Goal: Task Accomplishment & Management: Complete application form

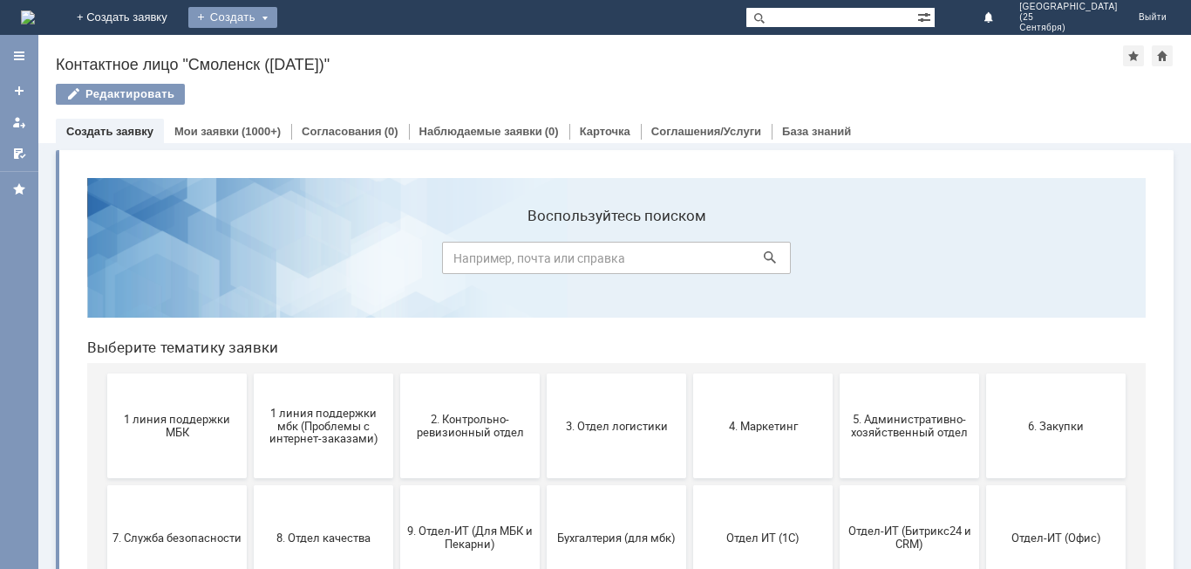
click at [277, 17] on div "Создать" at bounding box center [232, 17] width 89 height 21
click at [324, 55] on link "Заявка" at bounding box center [258, 52] width 133 height 21
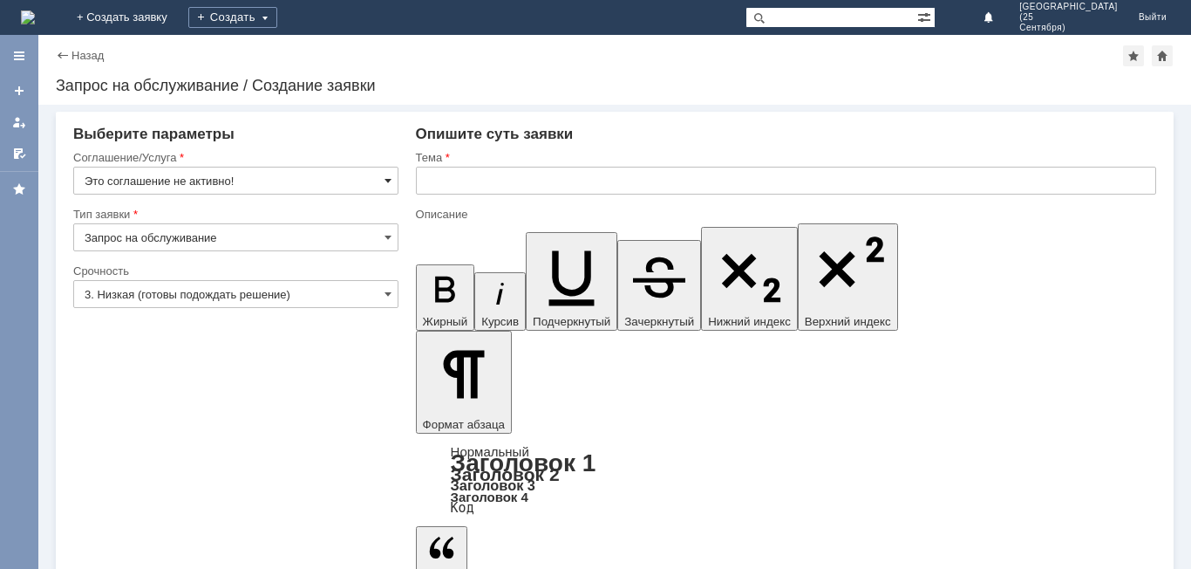
click at [385, 179] on span at bounding box center [388, 181] width 7 height 14
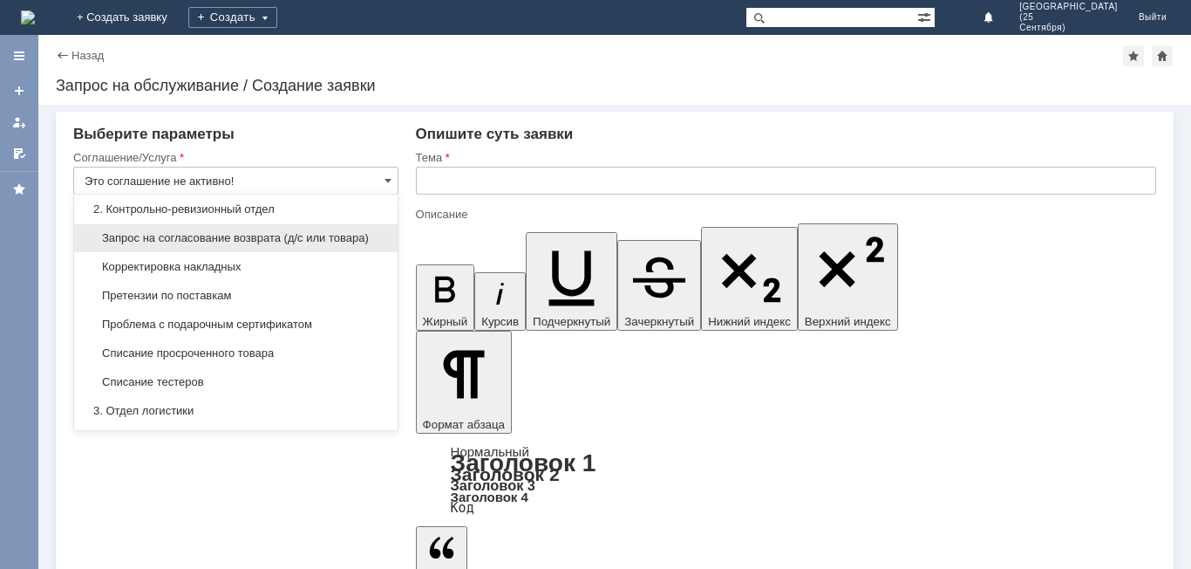
scroll to position [174, 0]
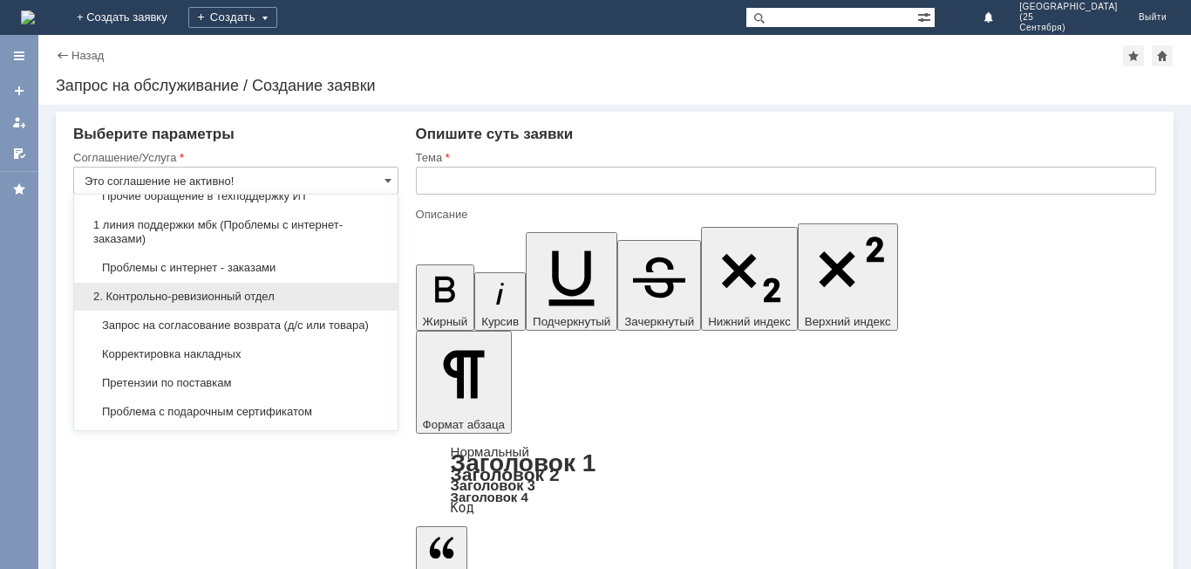
click at [309, 299] on span "2. Контрольно-ревизионный отдел" at bounding box center [236, 297] width 303 height 14
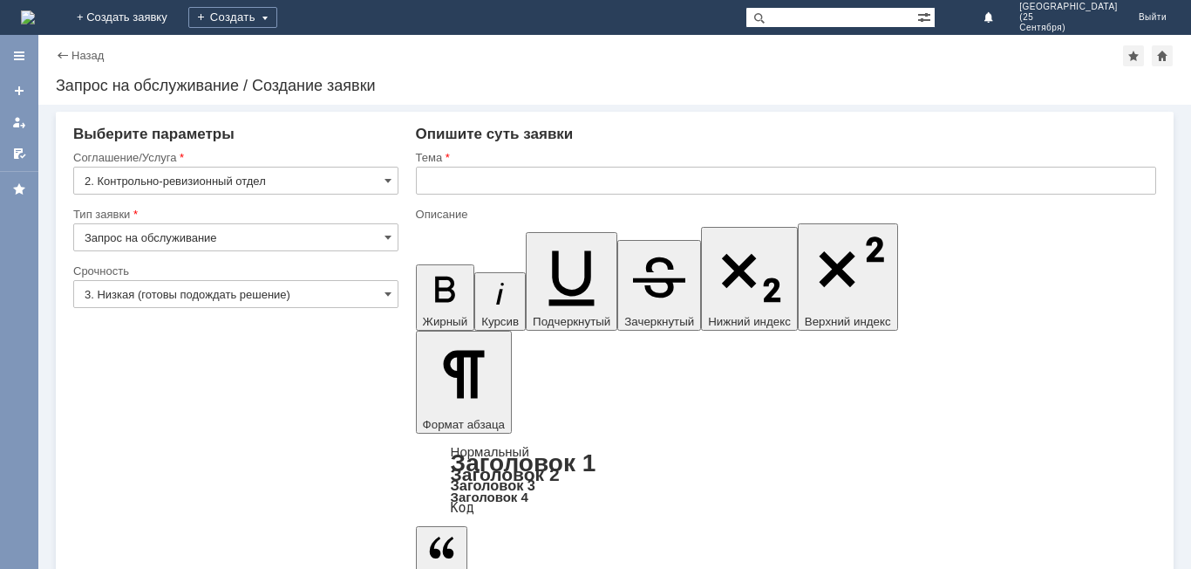
type input "2. Контрольно-ревизионный отдел"
click at [386, 296] on span at bounding box center [388, 294] width 7 height 14
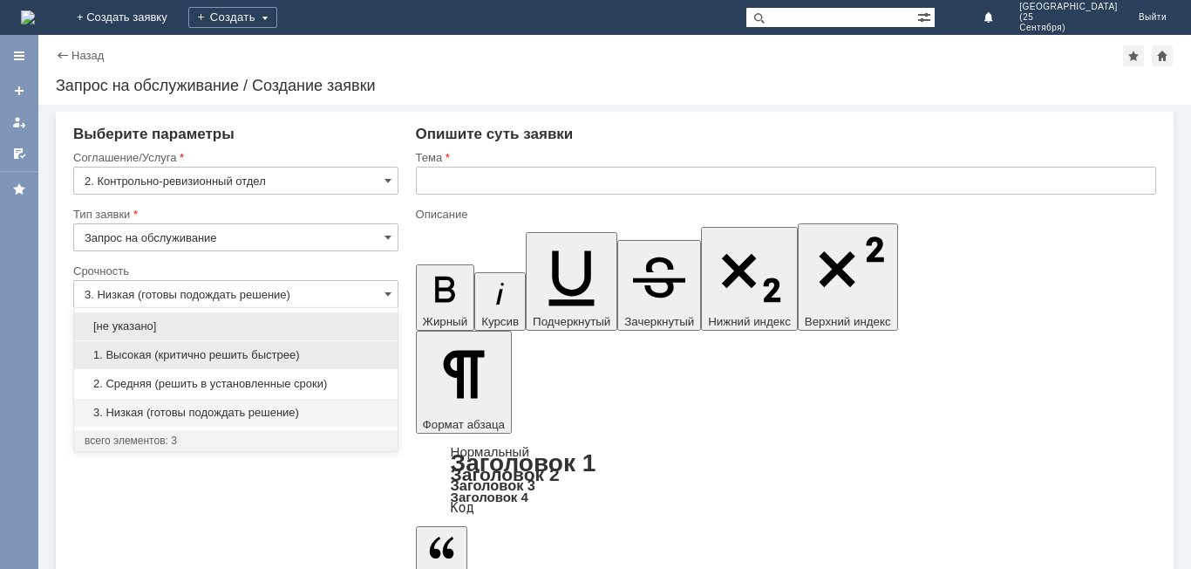
click at [345, 348] on span "1. Высокая (критично решить быстрее)" at bounding box center [236, 355] width 303 height 14
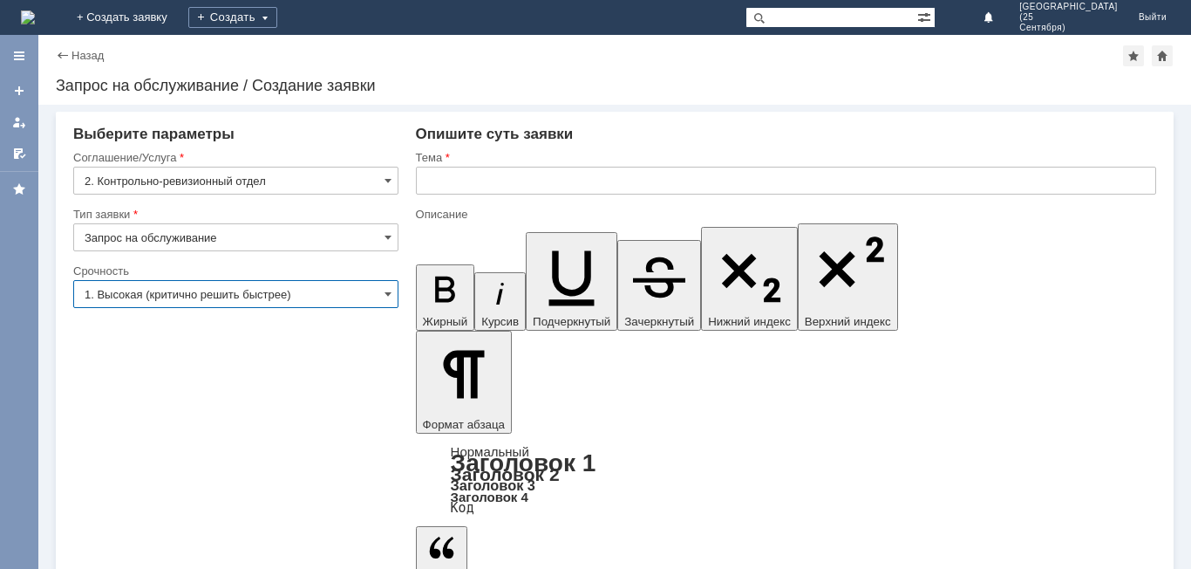
type input "1. Высокая (критично решить быстрее)"
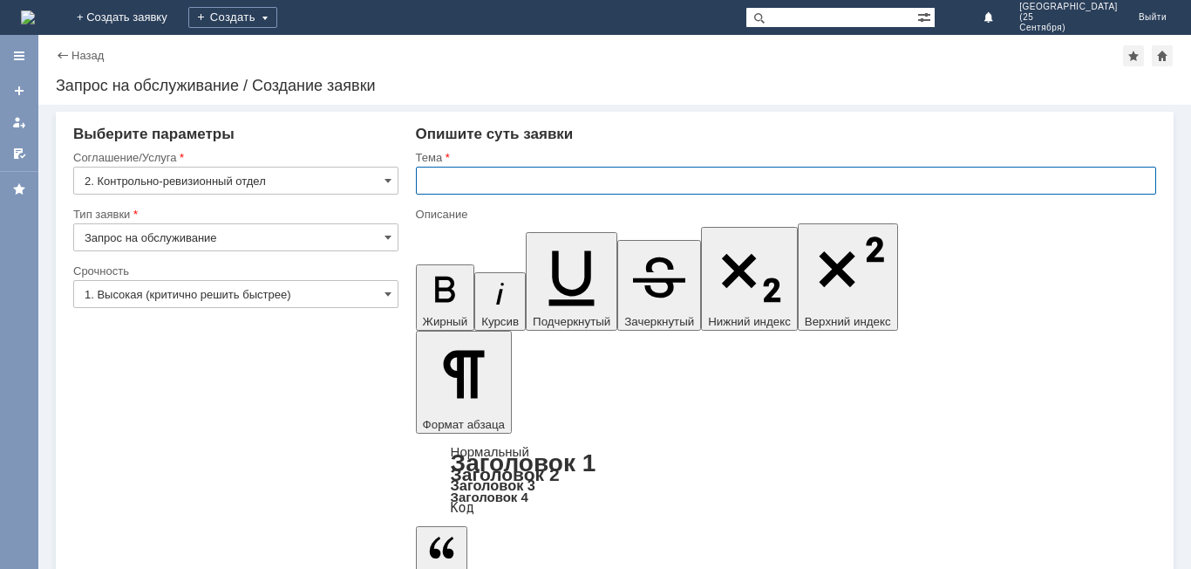
click at [473, 185] on input "text" at bounding box center [786, 181] width 740 height 28
type input "Акт-расхождение от [DATE]"
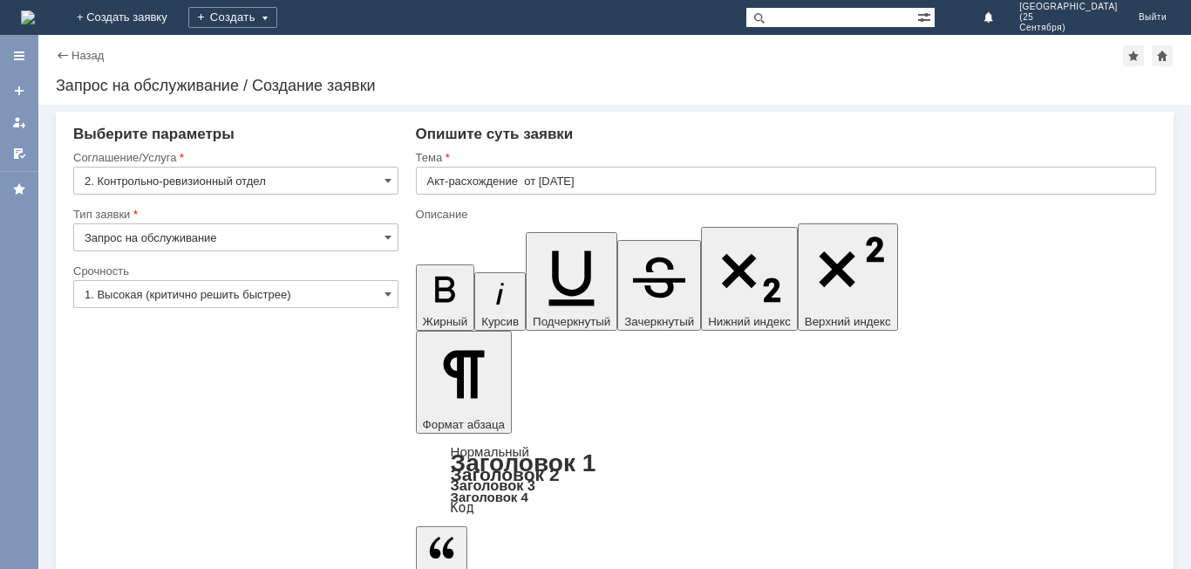
drag, startPoint x: 855, startPoint y: 4788, endPoint x: 794, endPoint y: 4790, distance: 61.1
copy div "№ Т2-2221"
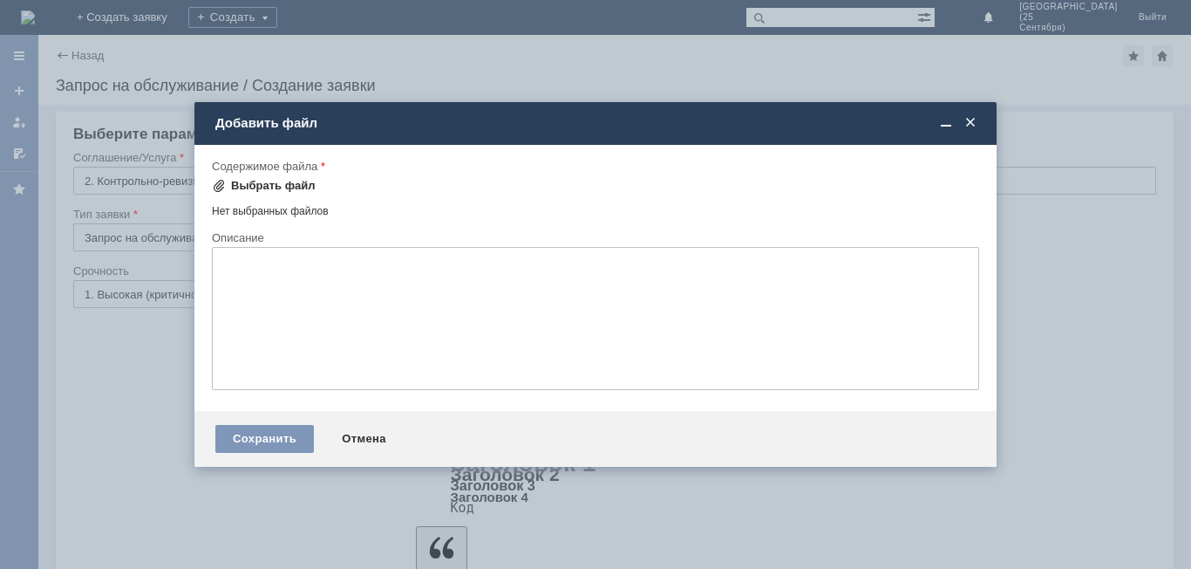
click at [295, 181] on div "Выбрать файл" at bounding box center [273, 186] width 85 height 14
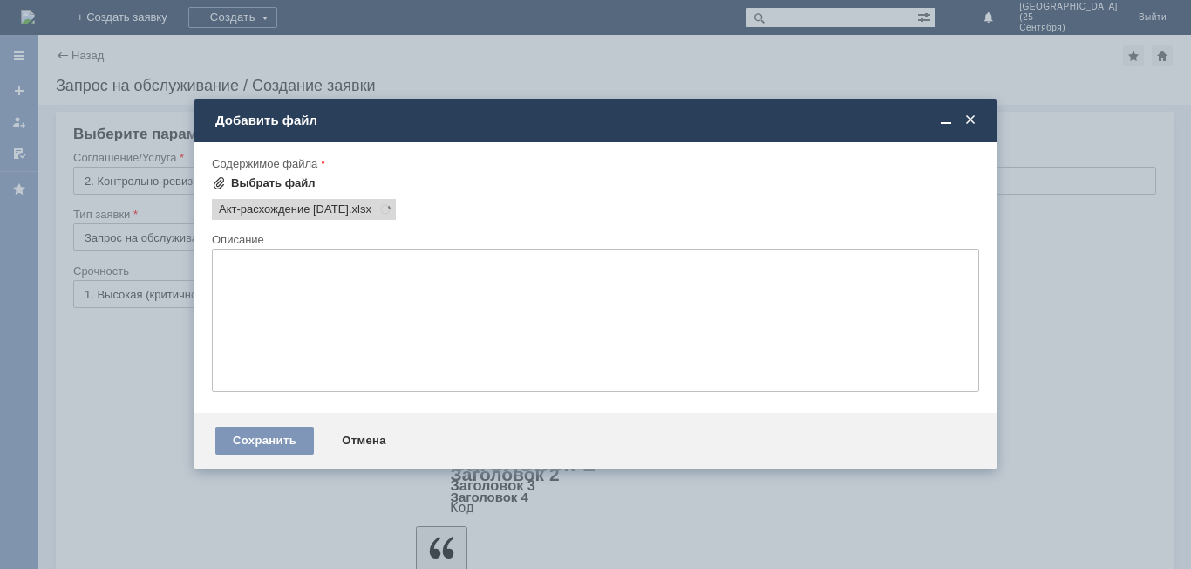
scroll to position [0, 0]
click at [278, 444] on div "Сохранить" at bounding box center [264, 440] width 99 height 28
